Goal: Information Seeking & Learning: Compare options

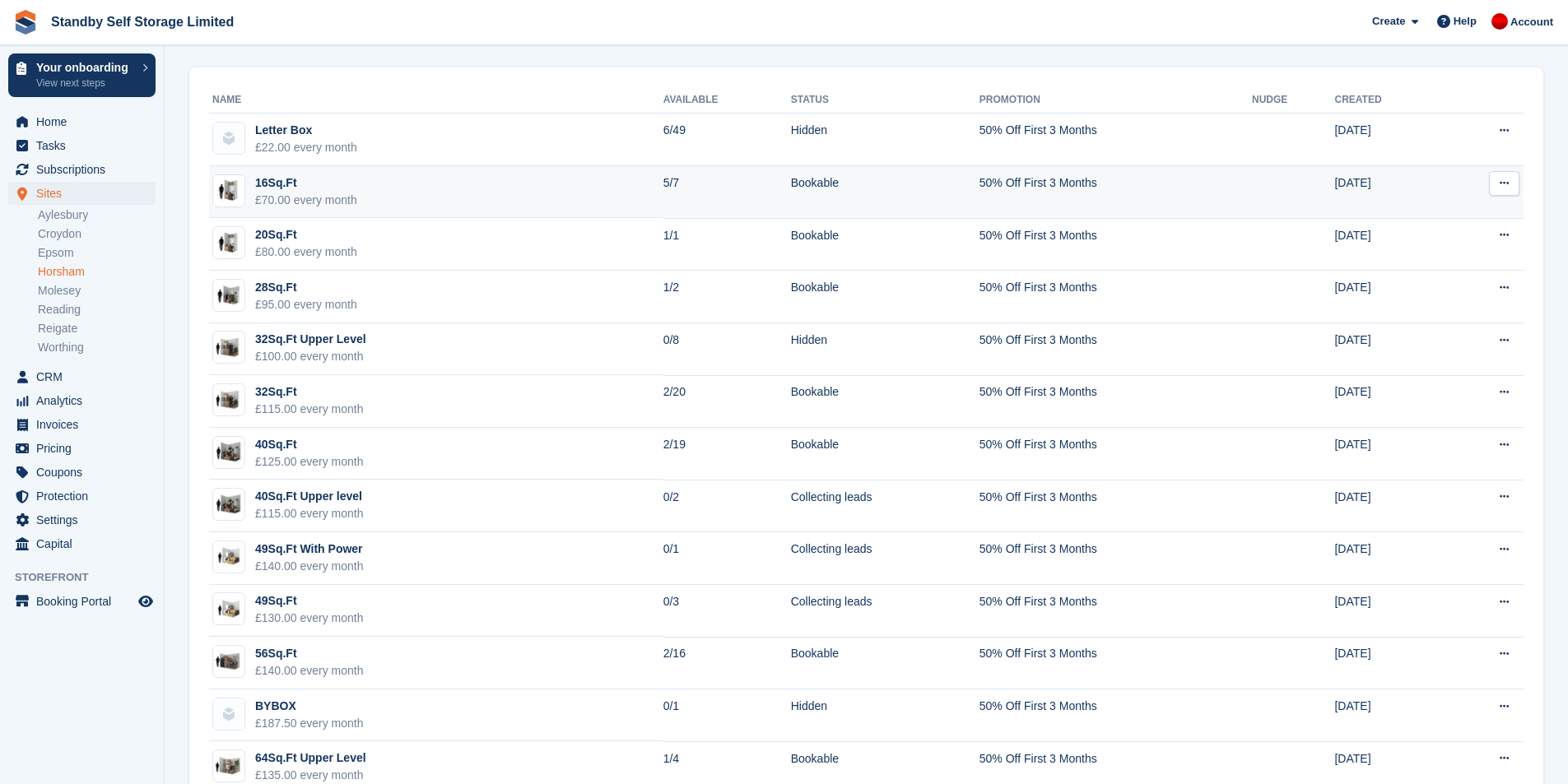
scroll to position [83, 0]
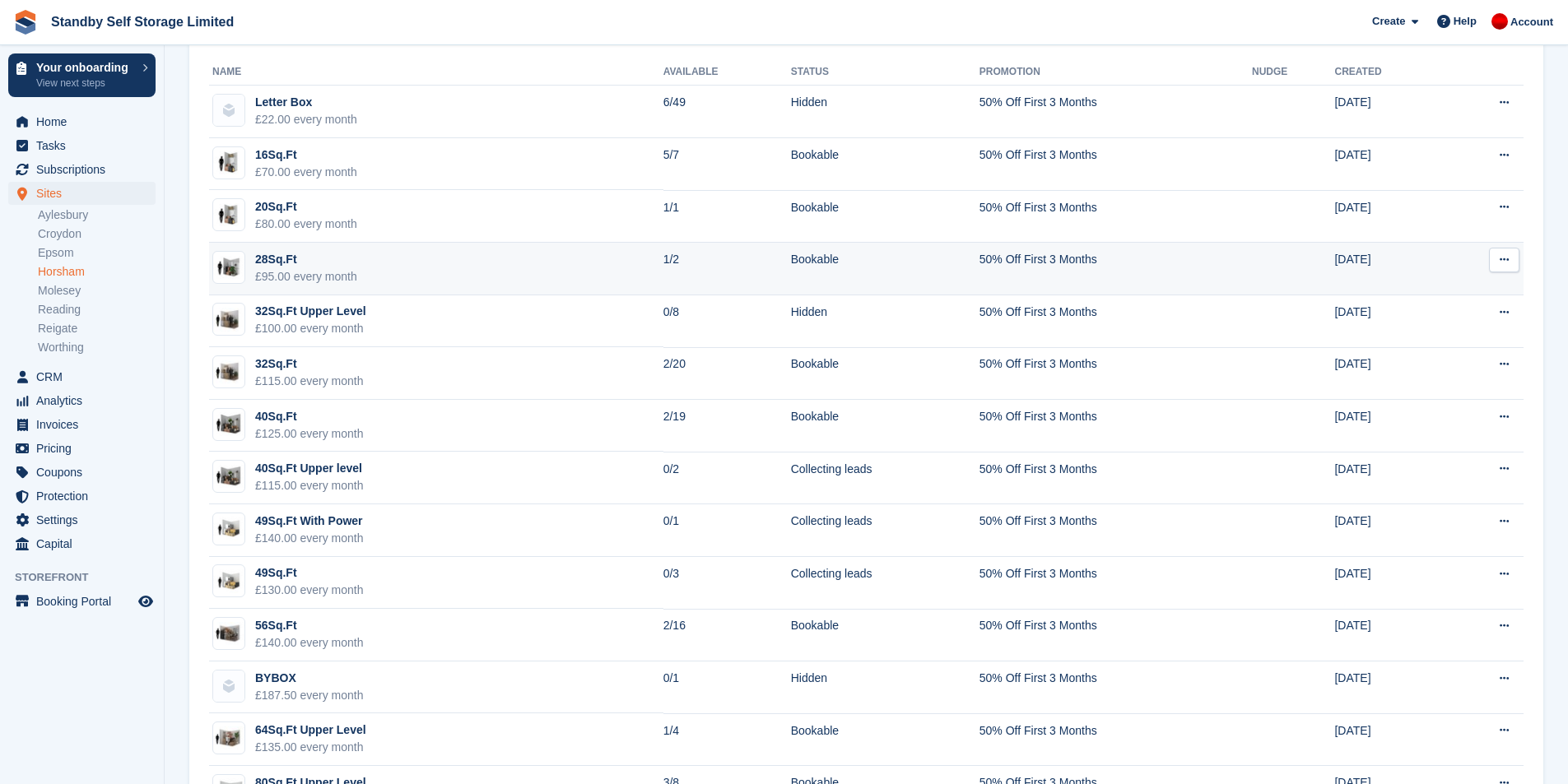
click at [566, 289] on td "28Sq.Ft £95.00 every month" at bounding box center [436, 269] width 455 height 53
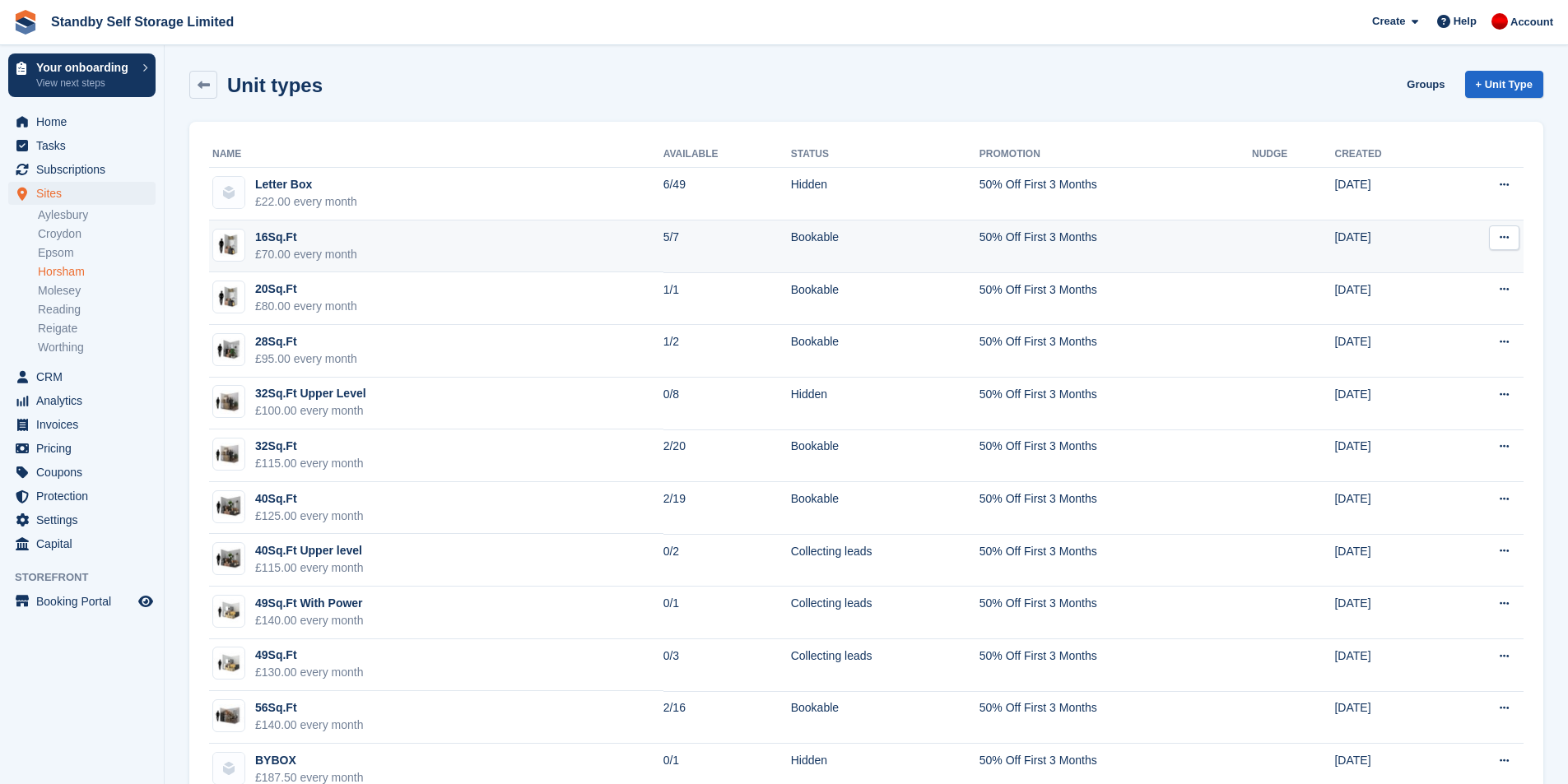
scroll to position [83, 0]
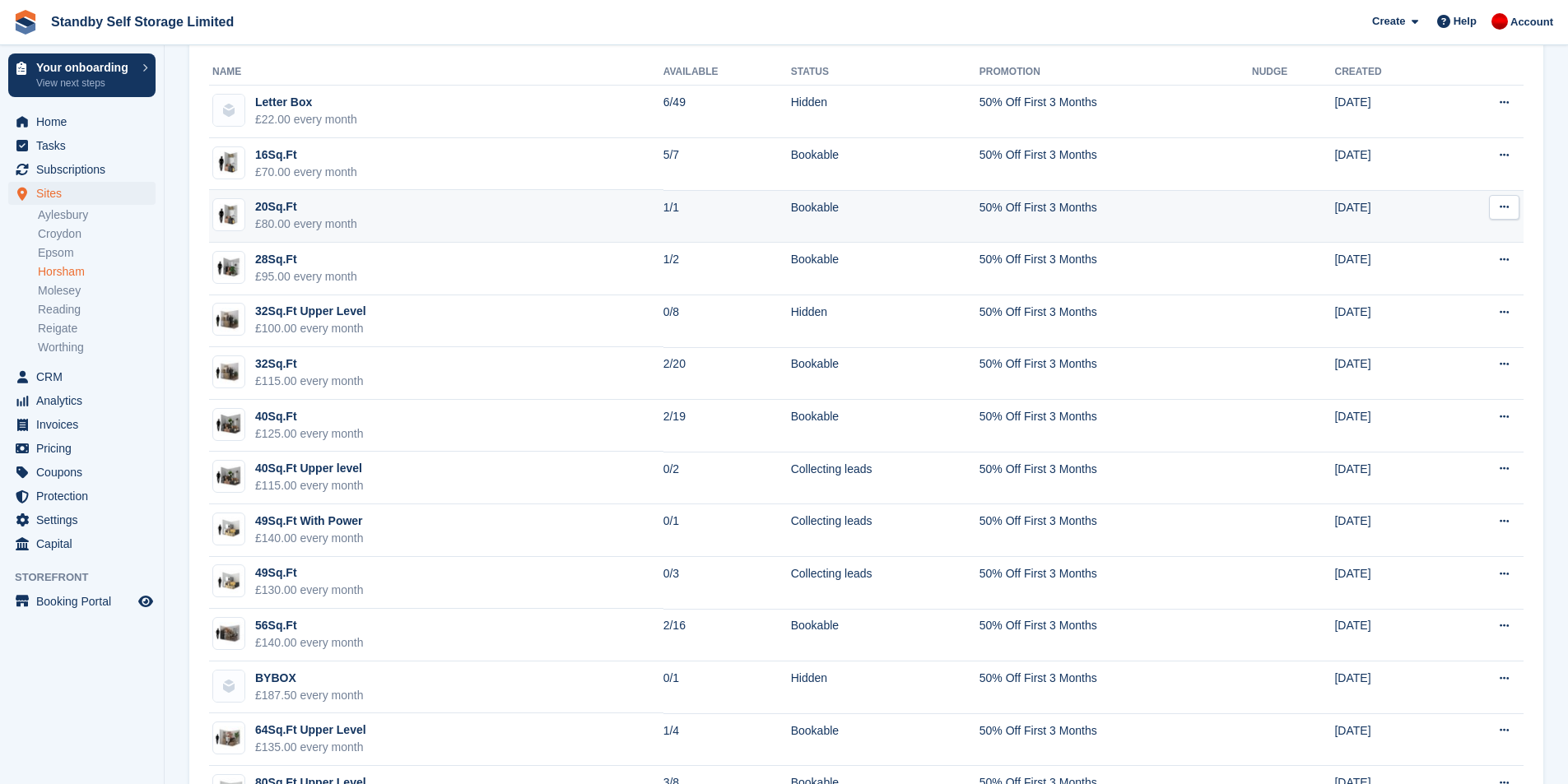
click at [398, 228] on td "20Sq.Ft £80.00 every month" at bounding box center [436, 216] width 455 height 53
